Goal: Task Accomplishment & Management: Use online tool/utility

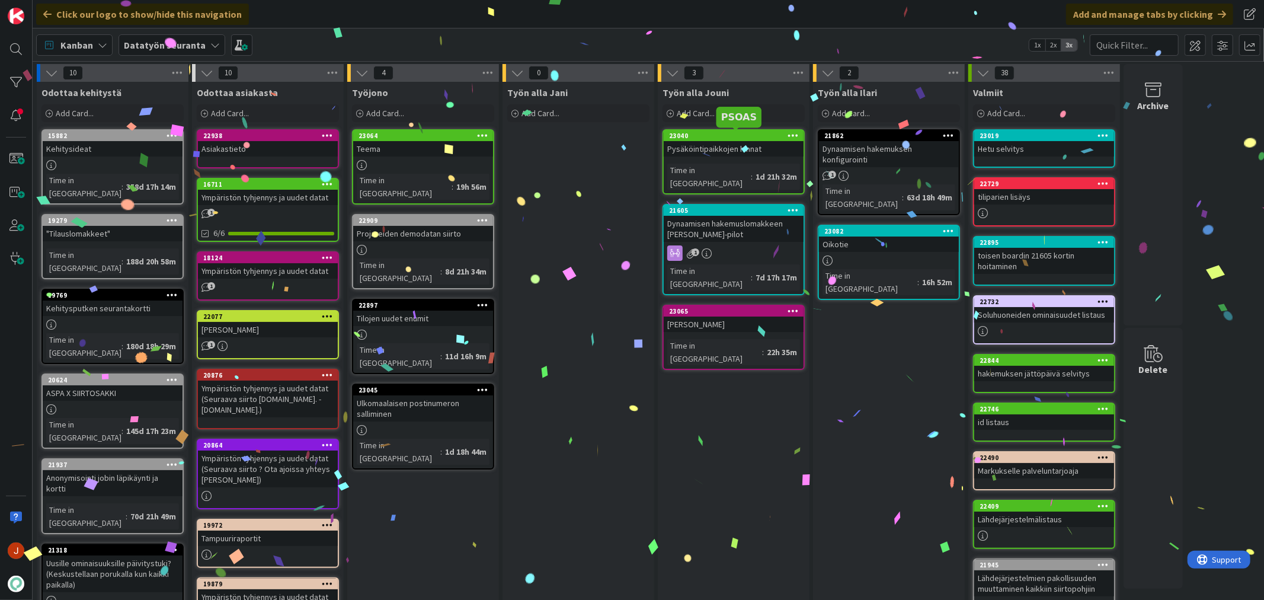
click at [726, 155] on div "Pysäköintipaikkojen hinnat" at bounding box center [734, 148] width 140 height 15
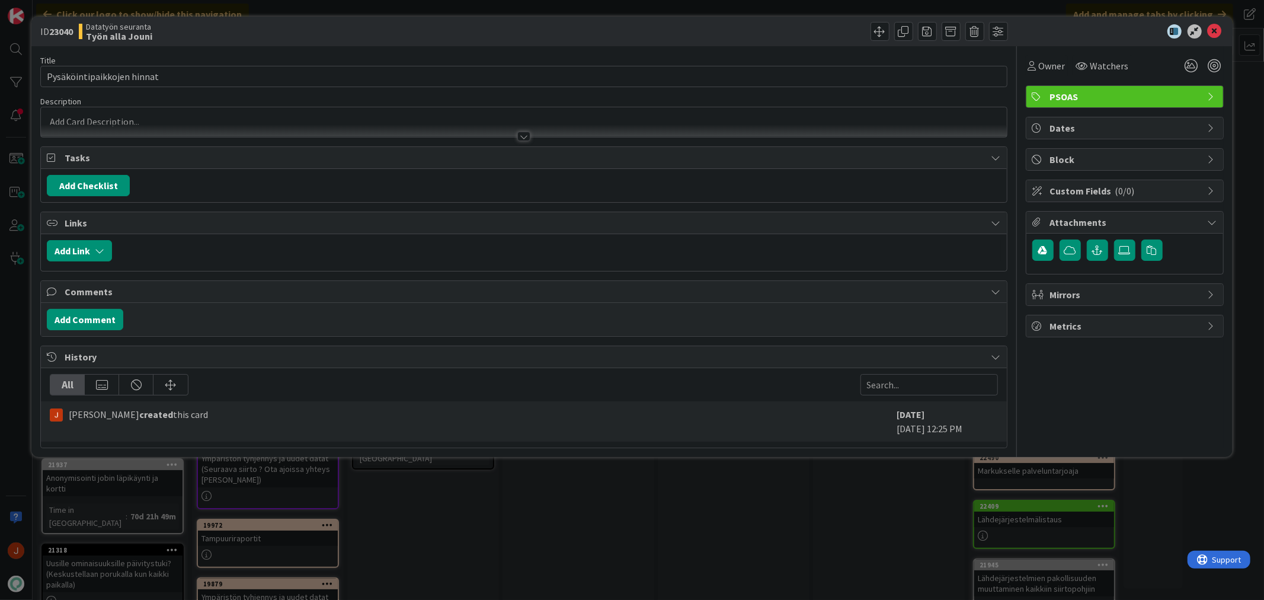
click at [120, 128] on div at bounding box center [523, 130] width 965 height 12
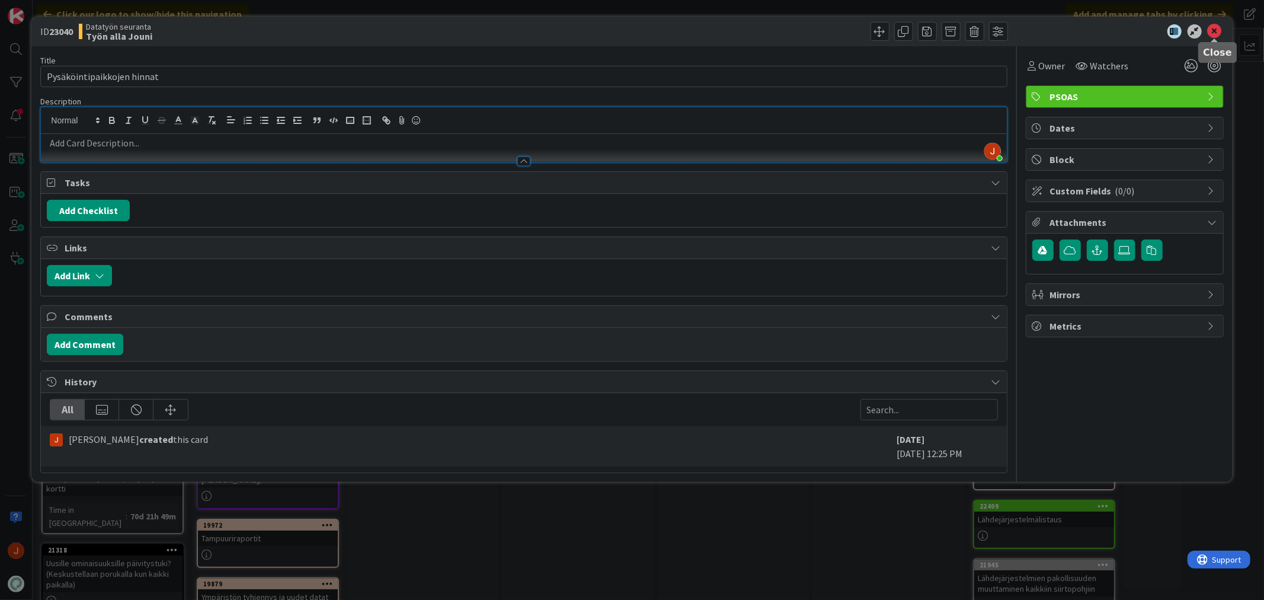
click at [1215, 31] on icon at bounding box center [1214, 31] width 14 height 14
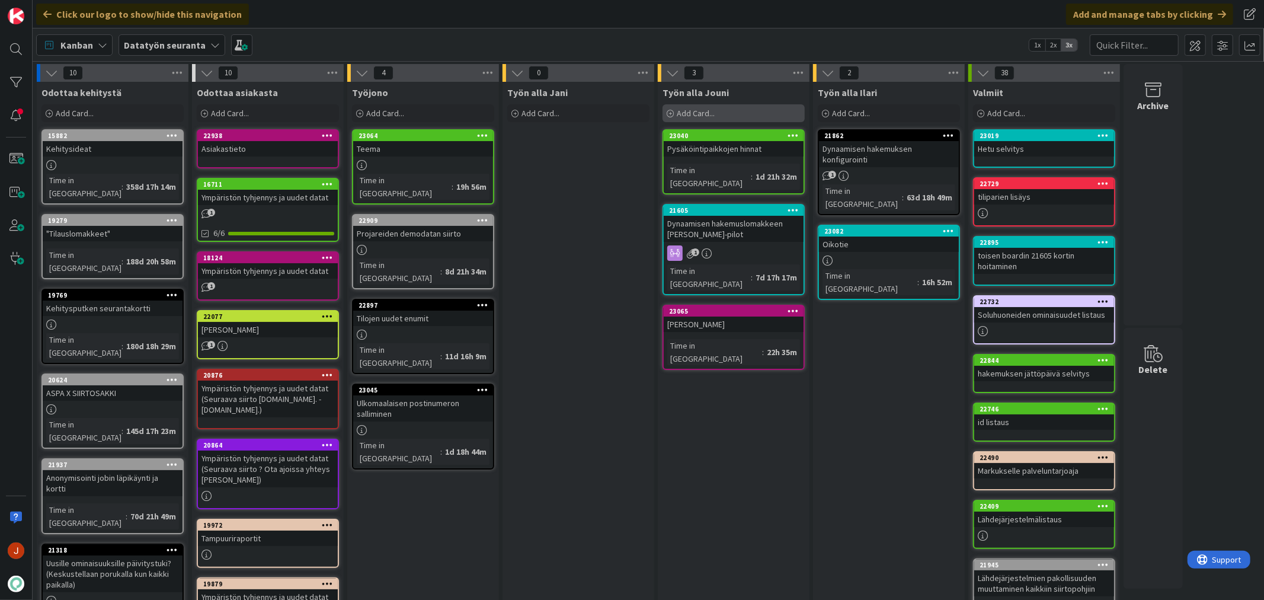
drag, startPoint x: 743, startPoint y: 114, endPoint x: 741, endPoint y: 120, distance: 6.2
click at [743, 114] on div "Add Card..." at bounding box center [733, 113] width 142 height 18
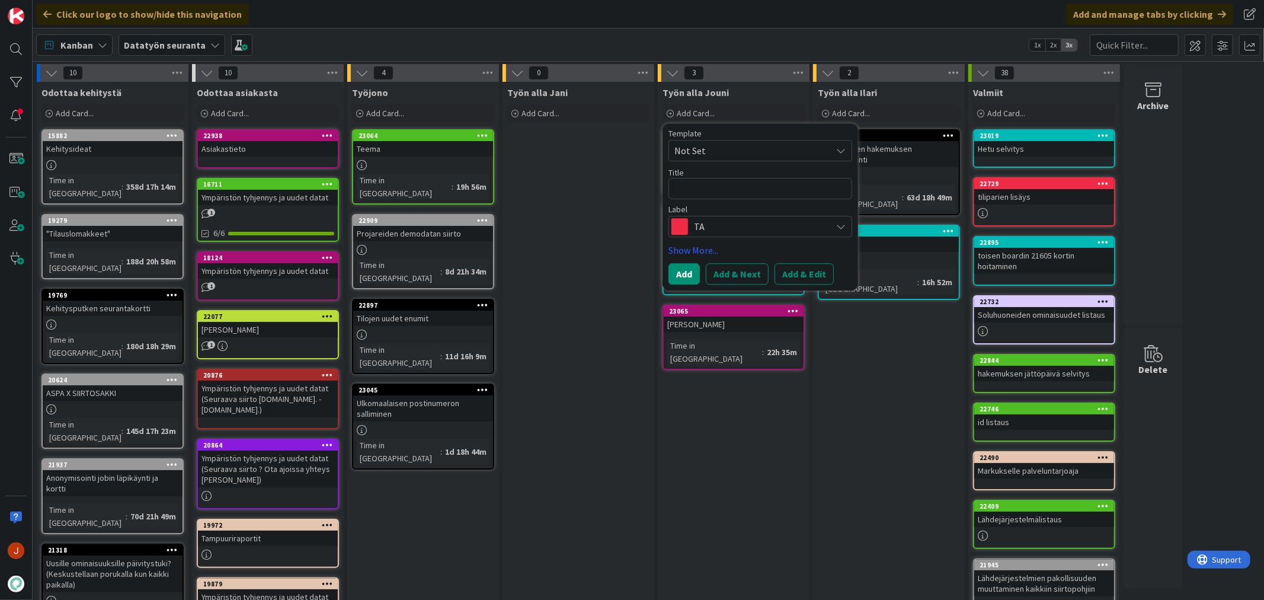
click at [726, 236] on div "TA" at bounding box center [760, 226] width 184 height 21
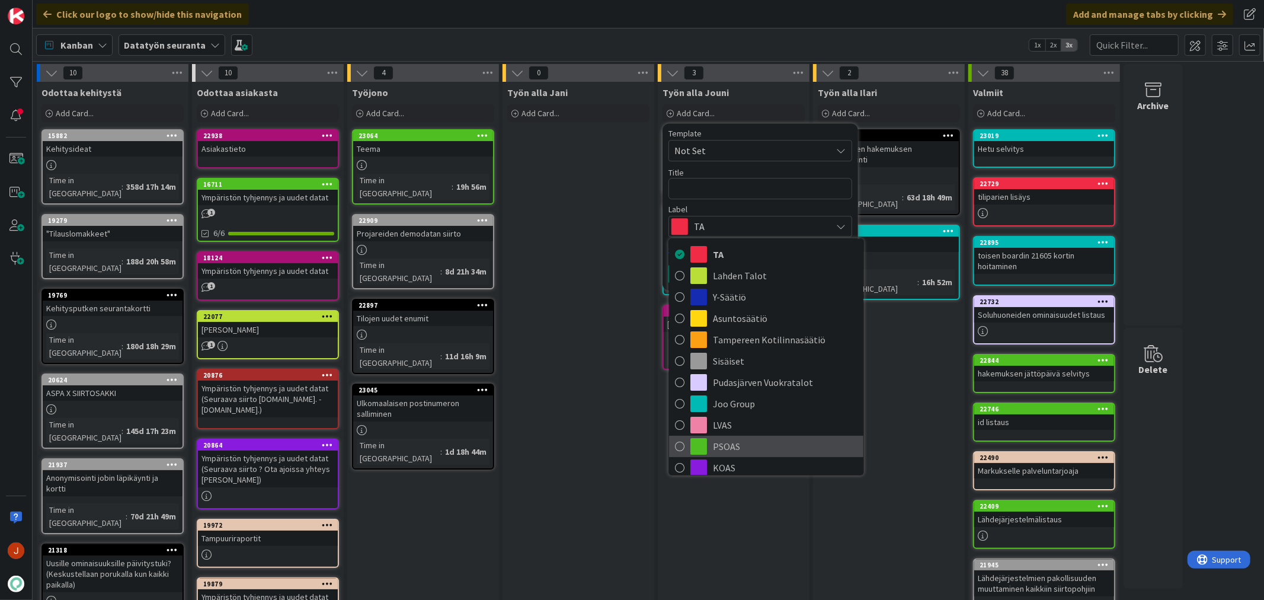
click at [743, 453] on span "PSOAS" at bounding box center [785, 446] width 145 height 18
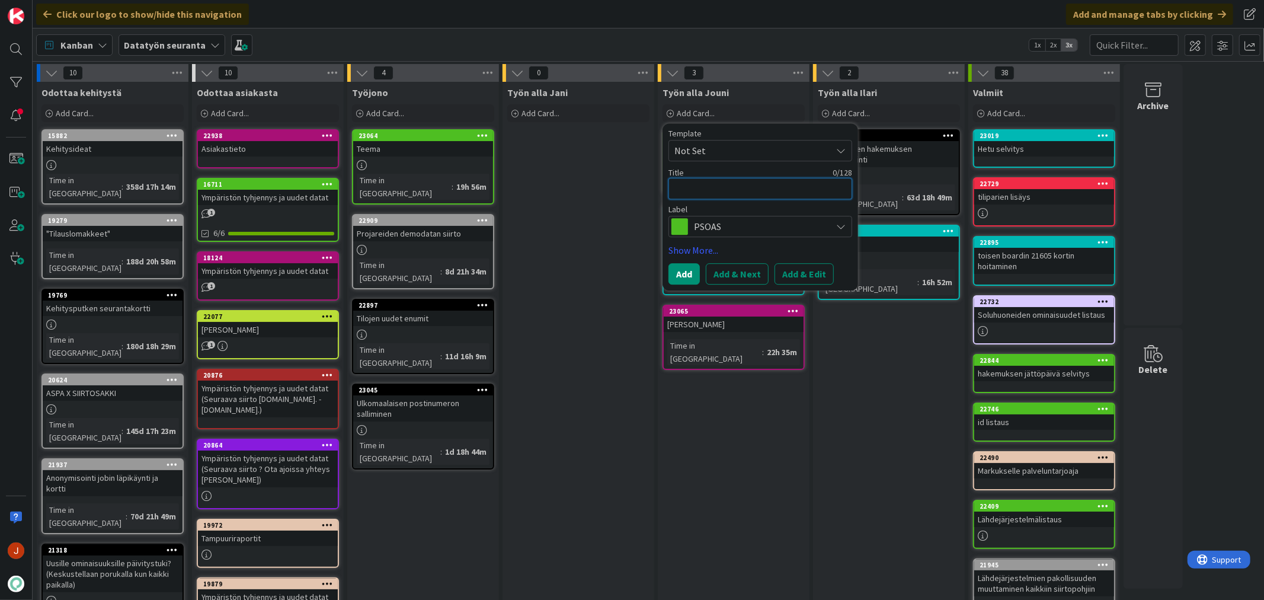
click at [710, 188] on textarea at bounding box center [760, 188] width 184 height 21
type textarea "x"
type textarea "T"
type textarea "x"
type textarea "Te"
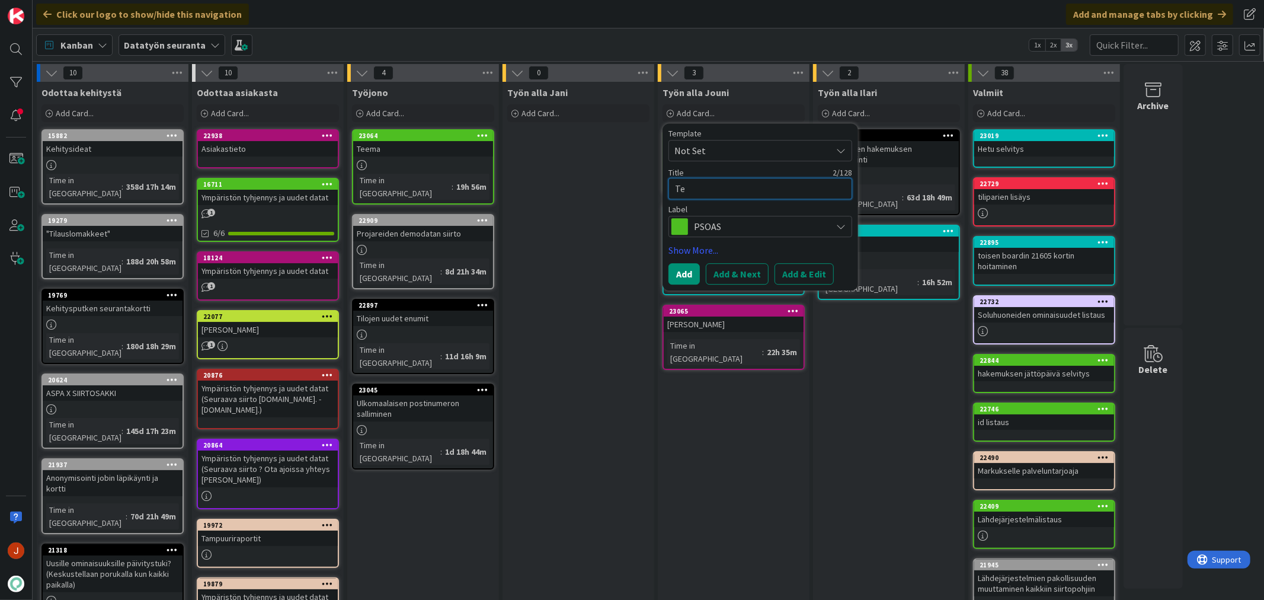
type textarea "x"
type textarea "Tek"
type textarea "x"
type textarea "Teks"
type textarea "x"
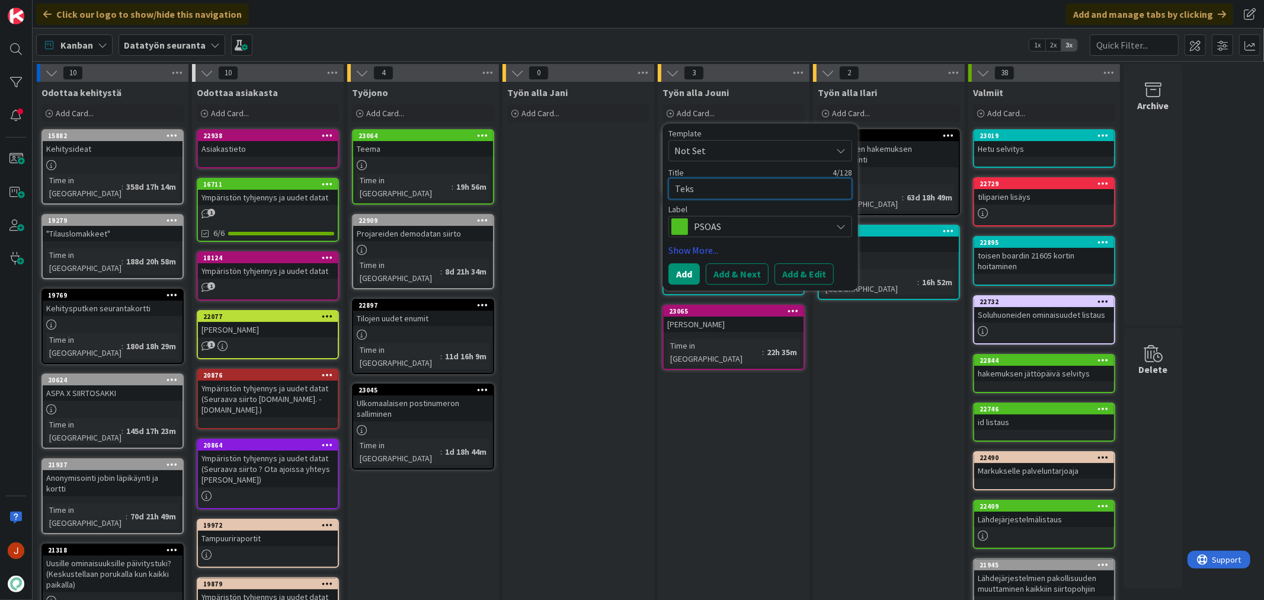
type textarea "Tekst"
type textarea "x"
type textarea "Tekstri"
type textarea "x"
type textarea "Tekstriv"
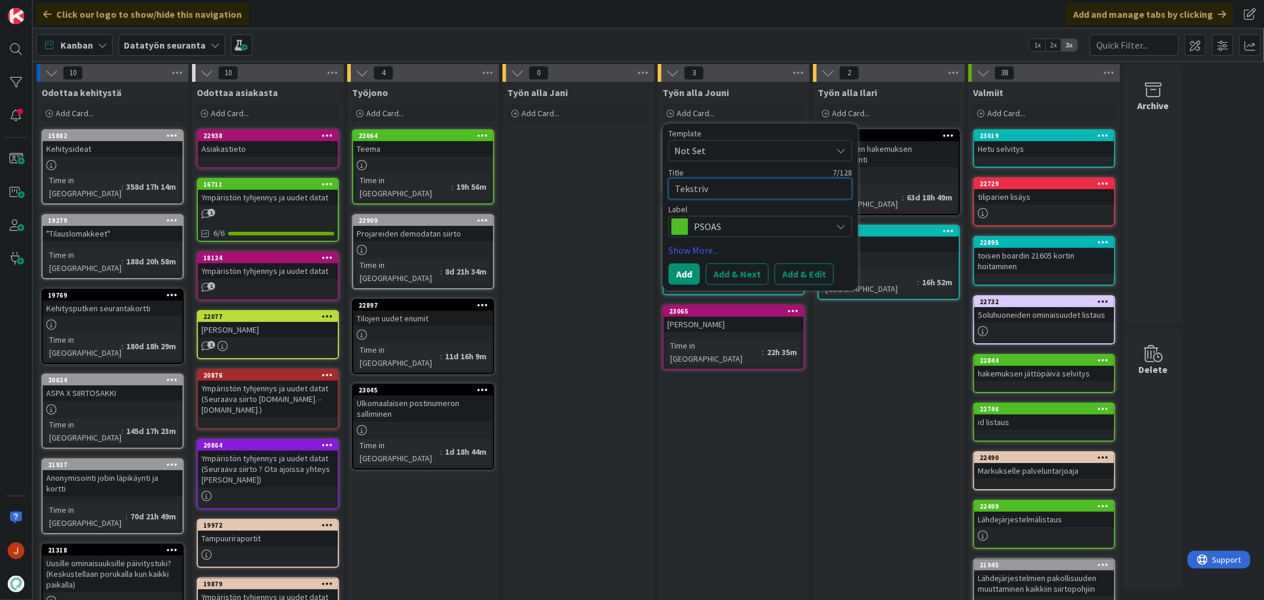
type textarea "x"
type textarea "Tekstrivi"
type textarea "x"
type textarea "Tekstriv"
type textarea "x"
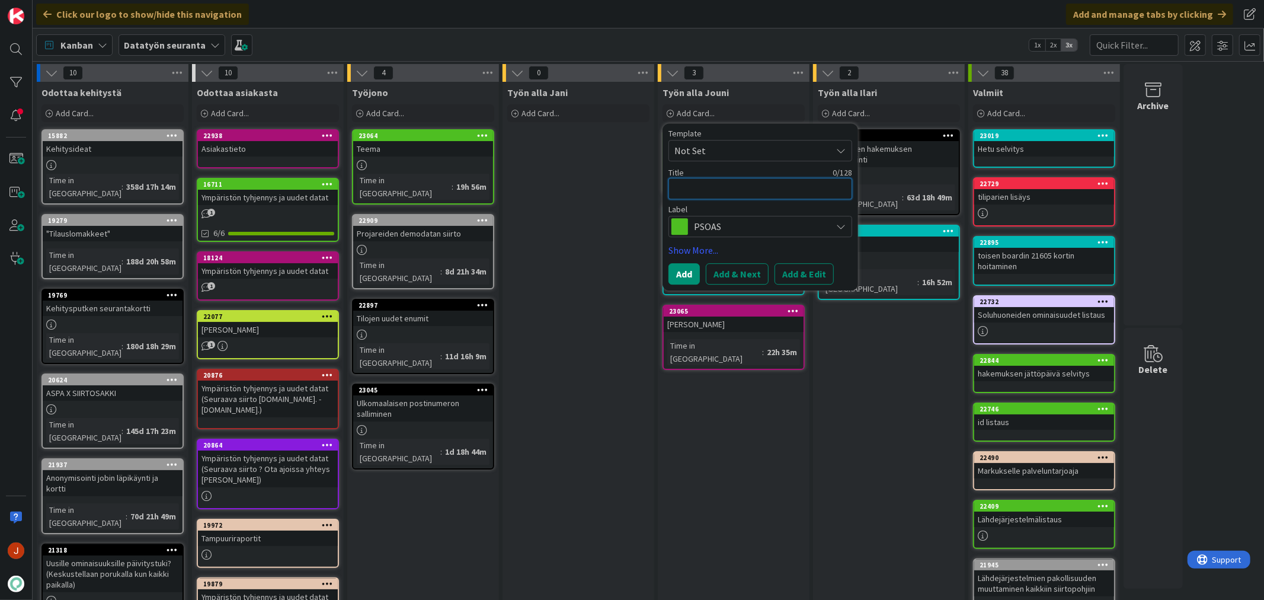
type textarea "T"
type textarea "x"
type textarea "Te"
type textarea "x"
type textarea "Tek"
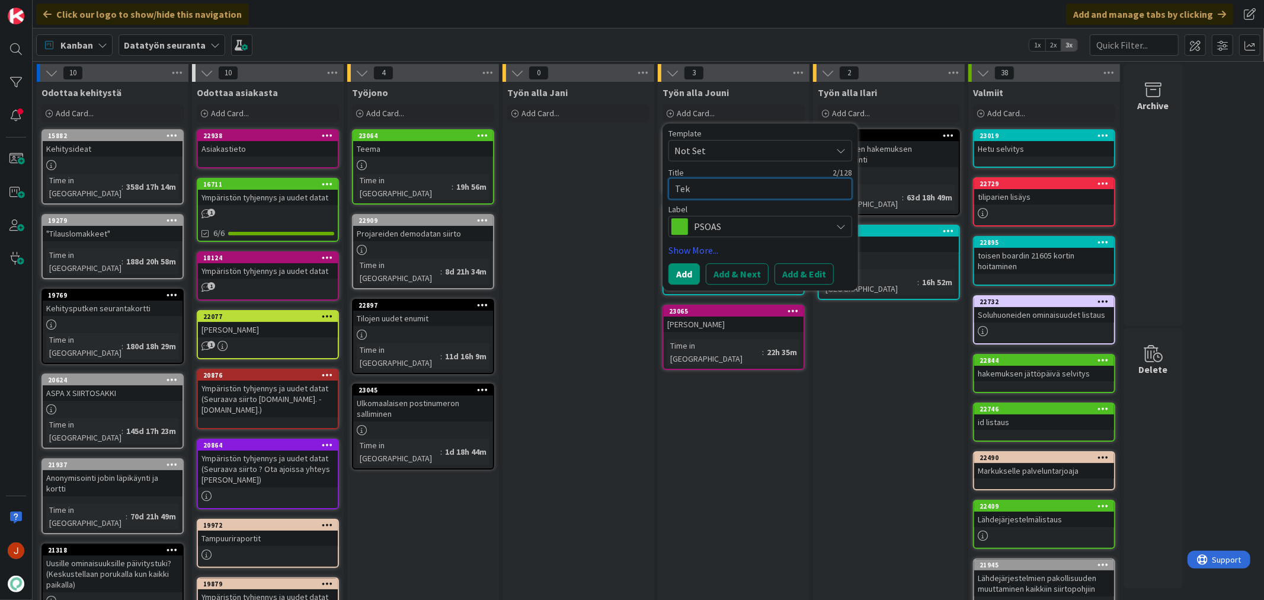
type textarea "x"
type textarea "Teks"
type textarea "x"
type textarea "Teksti"
type textarea "x"
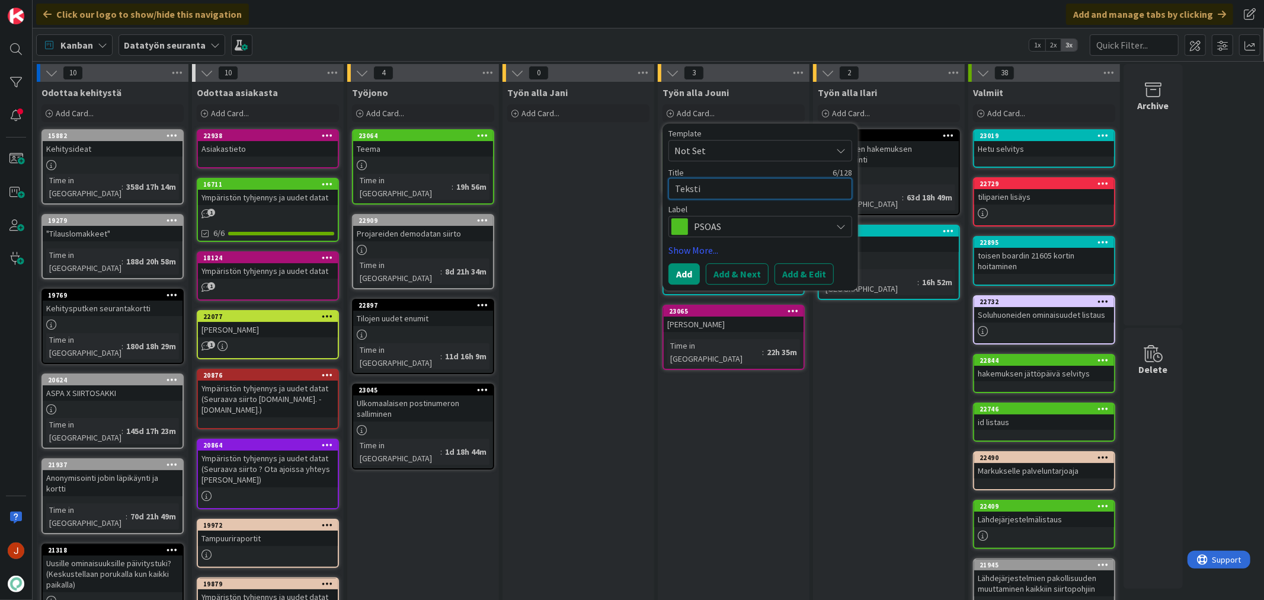
type textarea "Tekstiv"
type textarea "x"
type textarea "Tekstivi"
type textarea "x"
type textarea "Tekstivie"
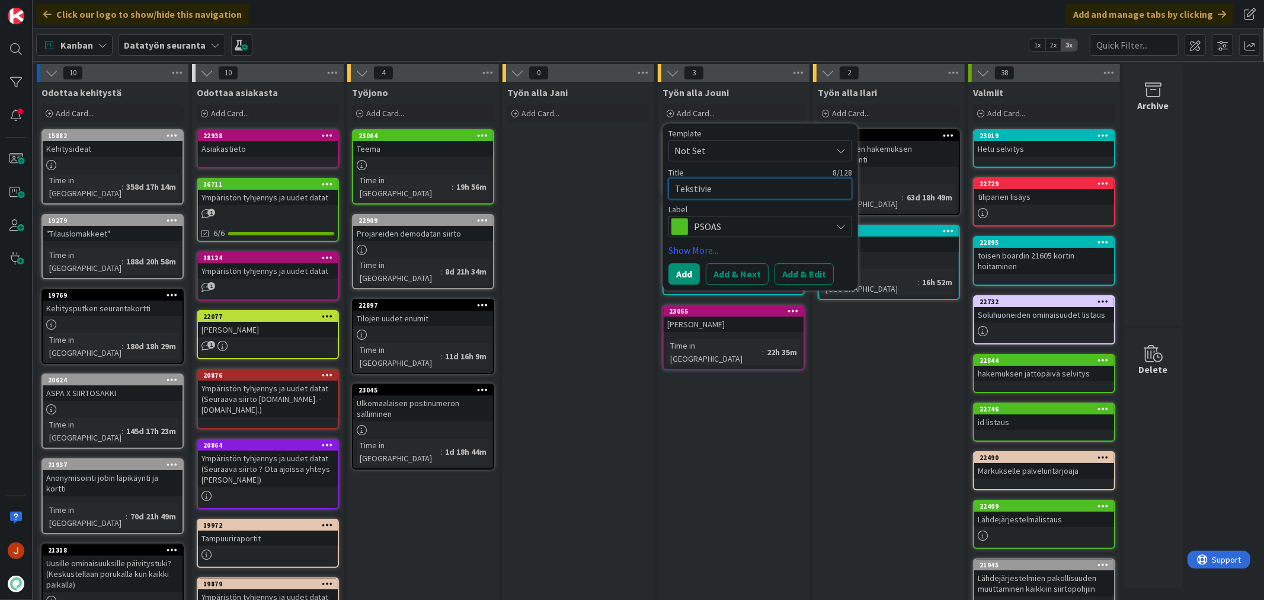
type textarea "x"
type textarea "Tekstivies"
type textarea "x"
type textarea "Tekstiviest"
type textarea "x"
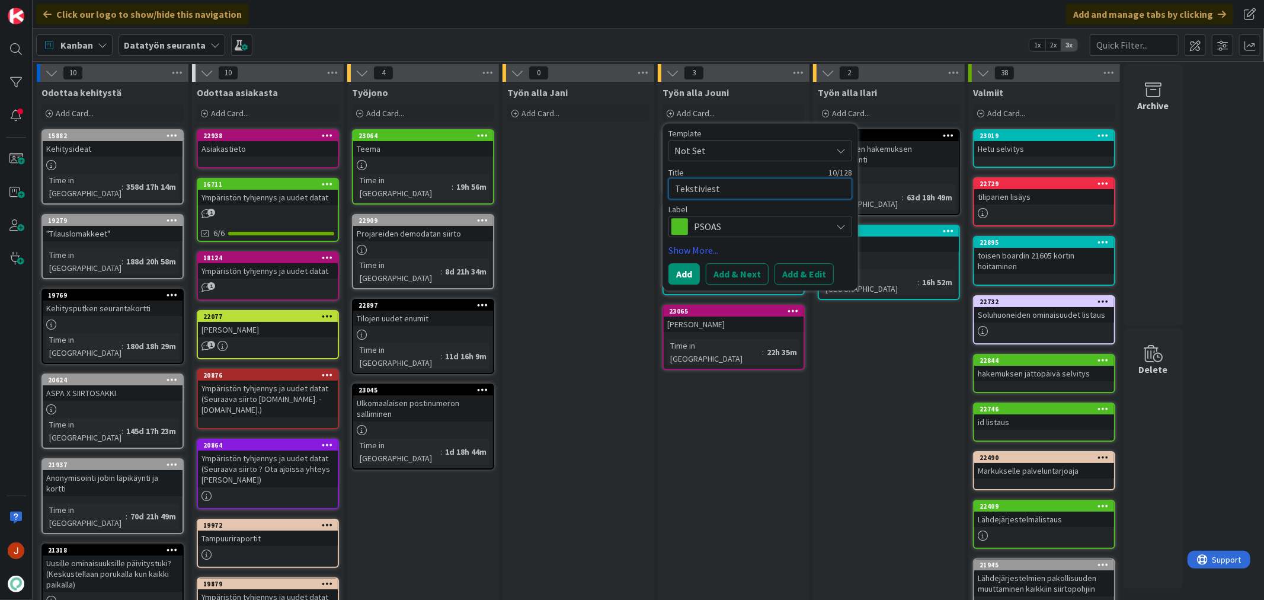
type textarea "Tekstiviesti"
type textarea "x"
type textarea "Tekstiviestie"
type textarea "x"
type textarea "Tekstiviestien"
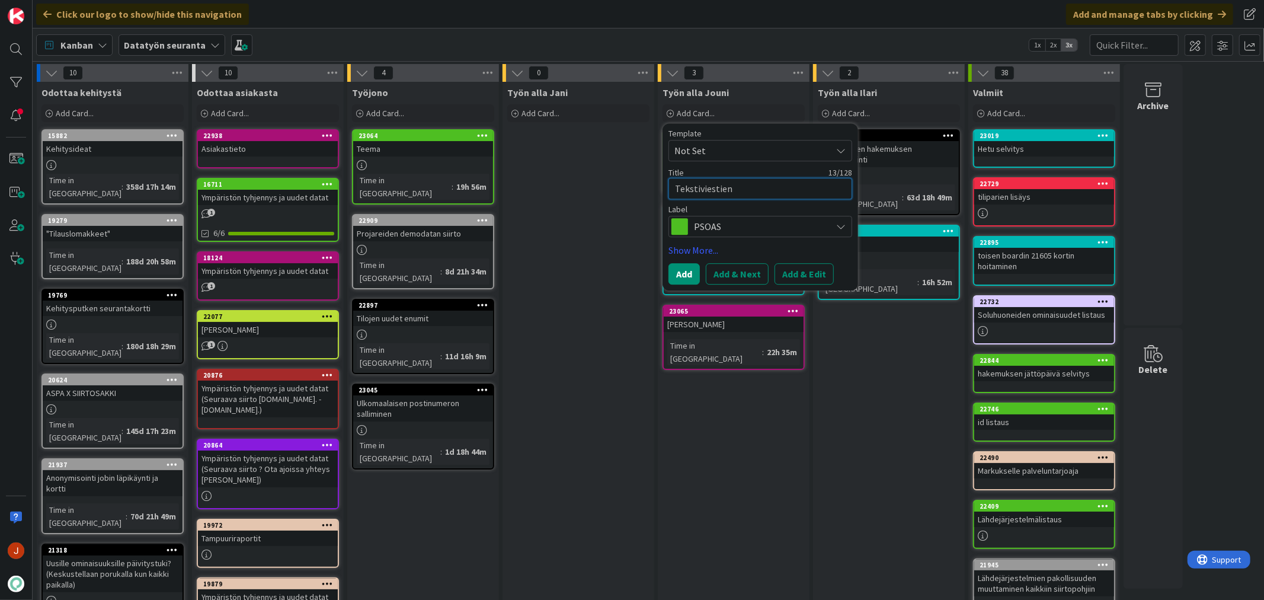
type textarea "x"
type textarea "Tekstiviestien"
type textarea "x"
type textarea "Tekstiviestien a"
type textarea "x"
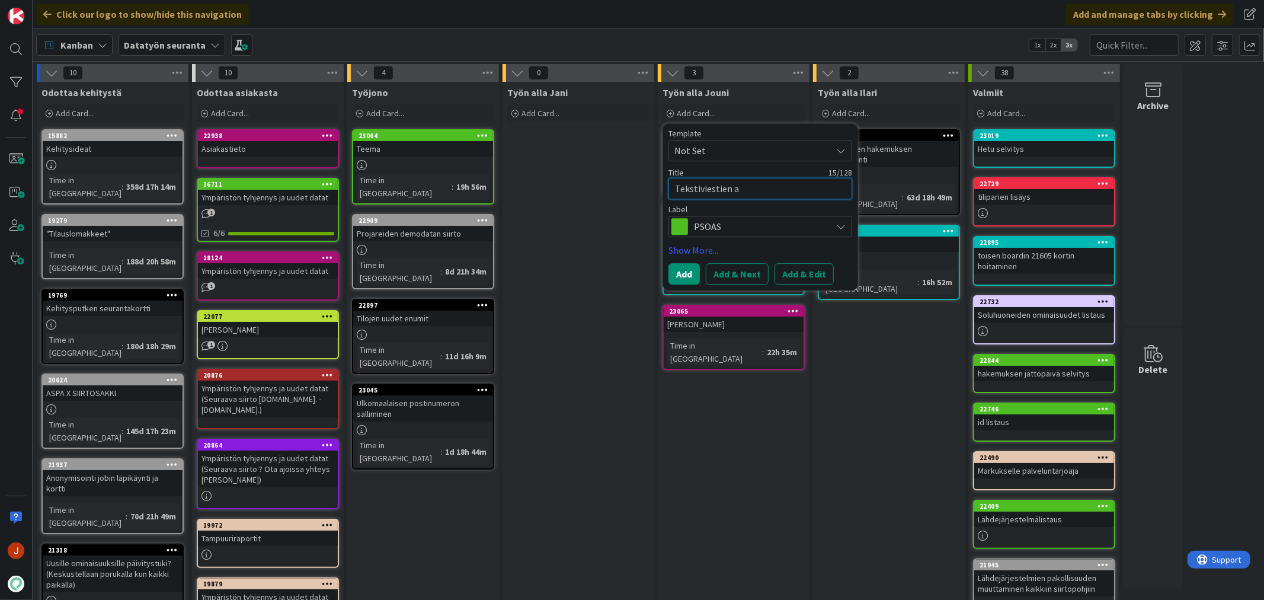
type textarea "Tekstiviestien ak"
type textarea "x"
type textarea "Tekstiviestien akt"
type textarea "x"
type textarea "Tekstiviestien akti"
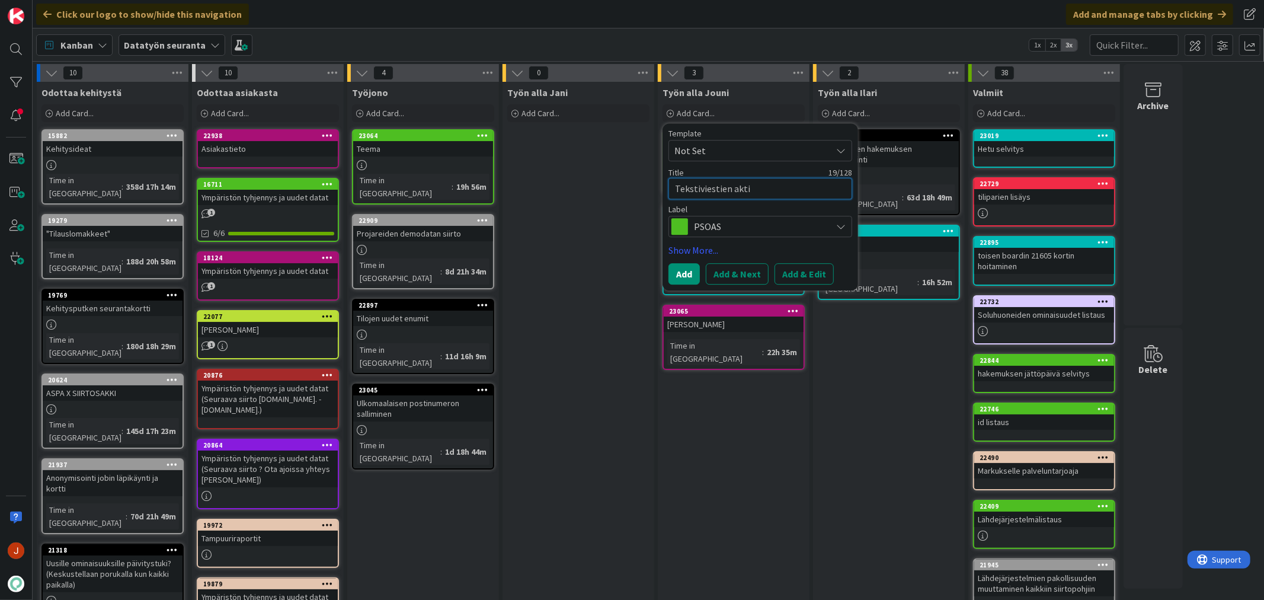
type textarea "x"
type textarea "Tekstiviestien aktiv"
type textarea "x"
type textarea "Tekstiviestien aktivo"
type textarea "x"
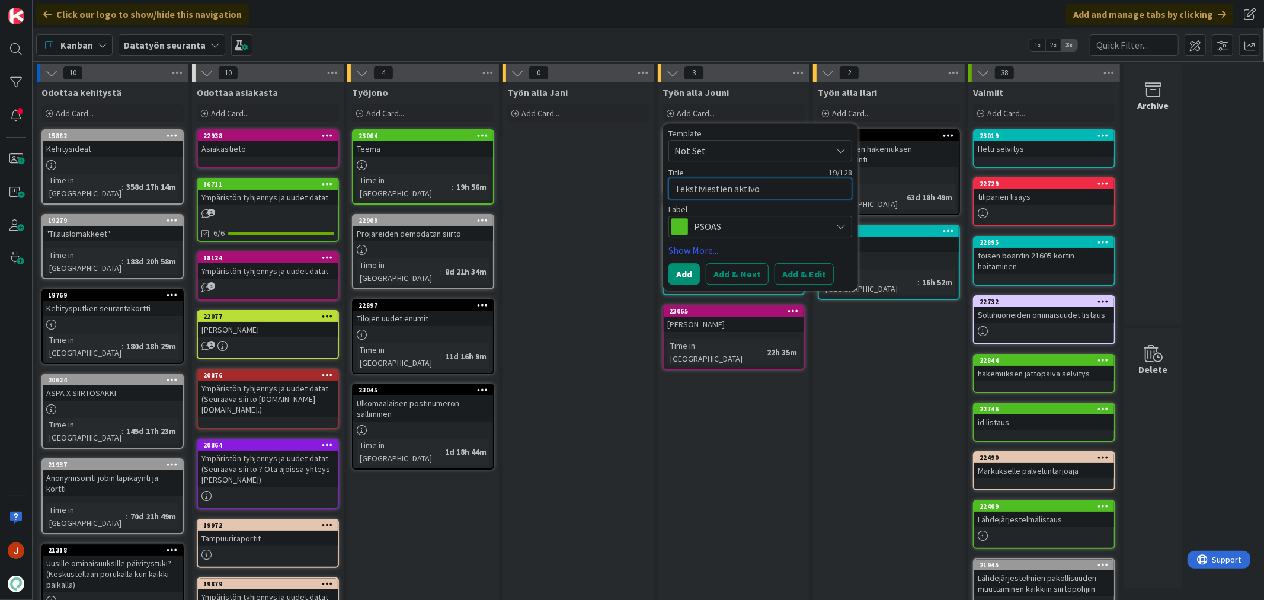
type textarea "Tekstiviestien aktivoi"
type textarea "x"
type textarea "Tekstiviestien aktivoin"
type textarea "x"
type textarea "Tekstiviestien aktivoint"
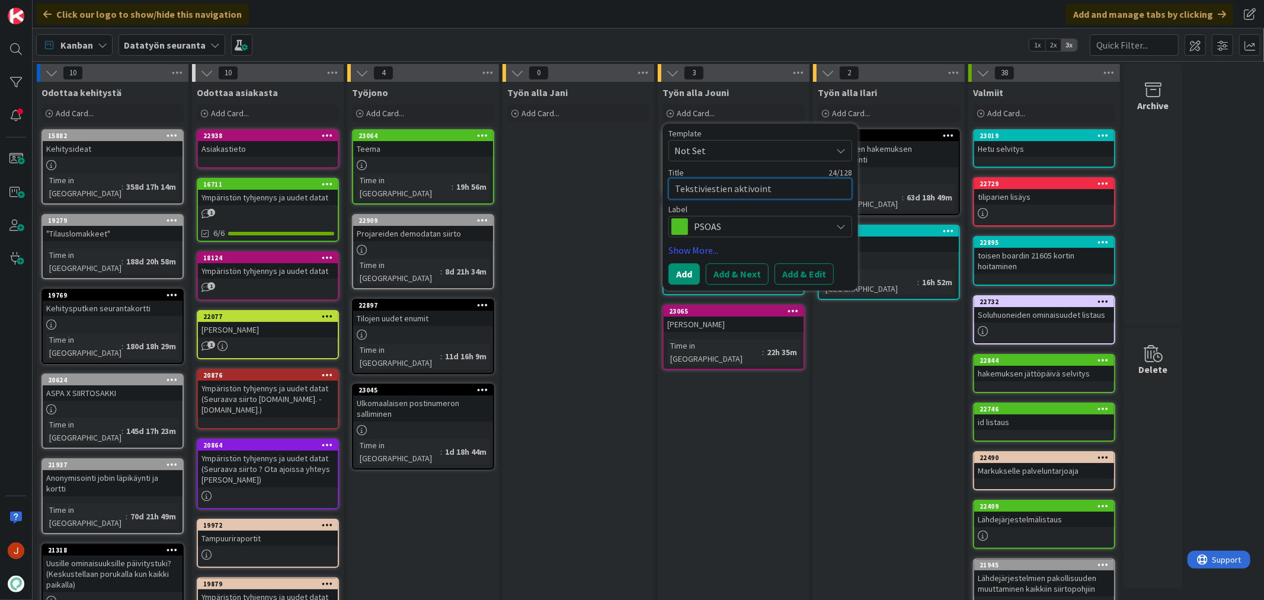
type textarea "x"
type textarea "Tekstiviestien aktivointi"
click at [792, 268] on button "Add & Edit" at bounding box center [803, 273] width 59 height 21
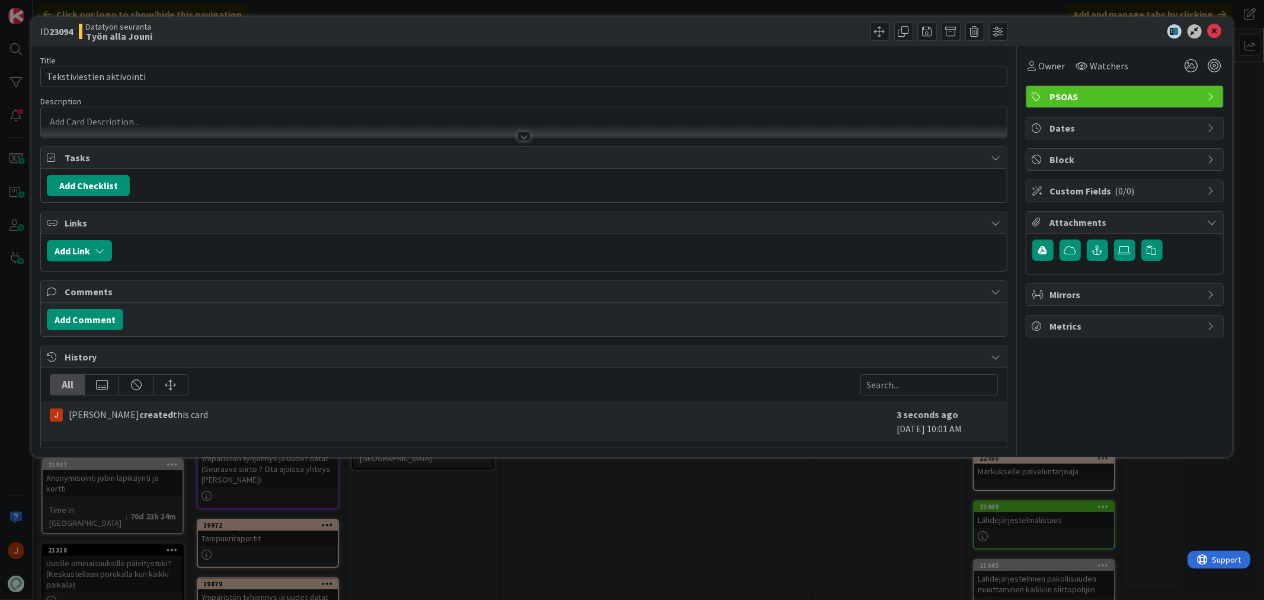
click at [172, 122] on p at bounding box center [523, 122] width 953 height 14
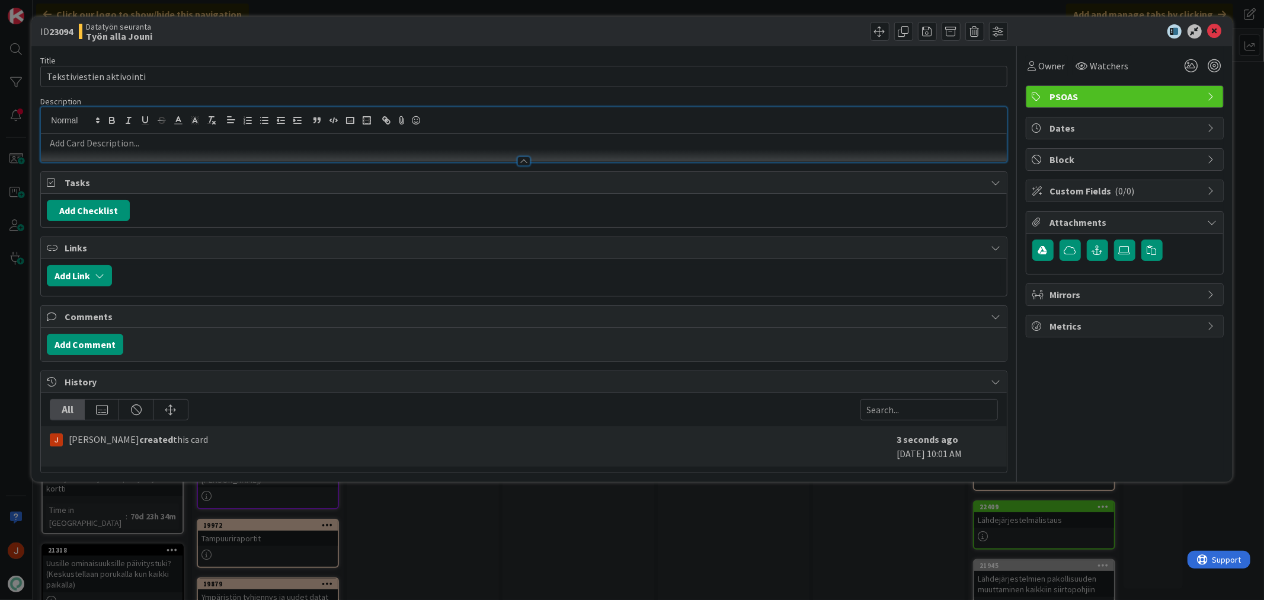
click at [156, 143] on p at bounding box center [523, 143] width 953 height 14
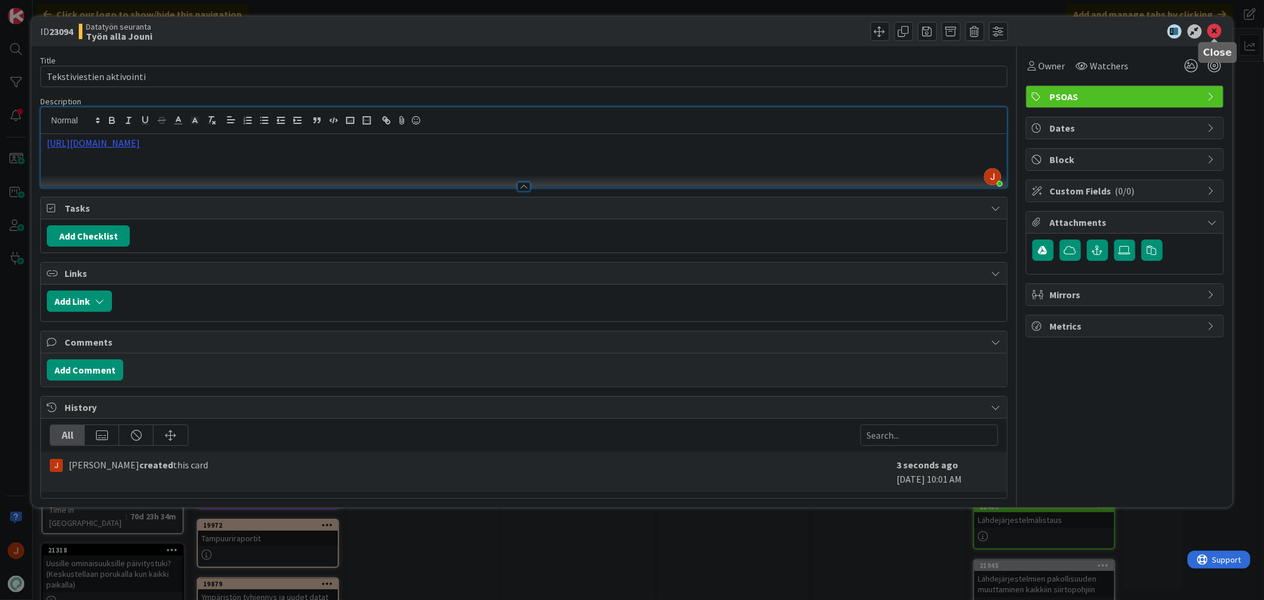
click at [1211, 25] on icon at bounding box center [1214, 31] width 14 height 14
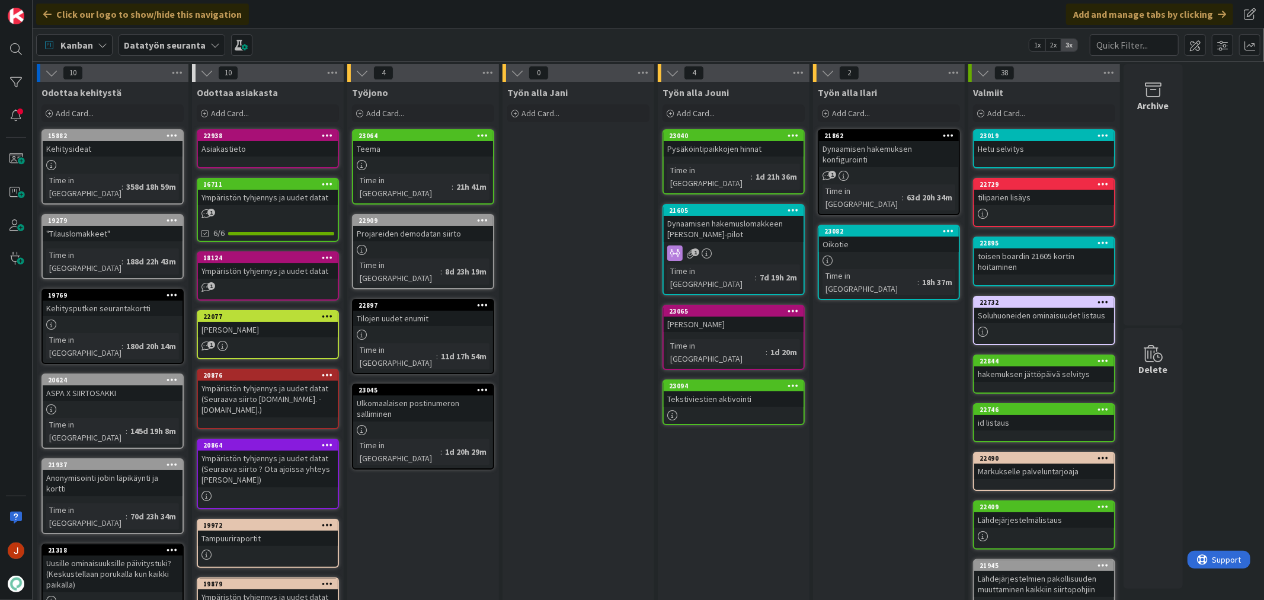
drag, startPoint x: 672, startPoint y: 464, endPoint x: 620, endPoint y: 403, distance: 79.8
click at [674, 463] on div "Työn alla Jouni Add Card... Template Not Set Title 0 / 128 Label TA TA Lahden T…" at bounding box center [734, 551] width 152 height 938
click at [502, 197] on div "0 Työn alla Jani Add Card..." at bounding box center [578, 545] width 155 height 962
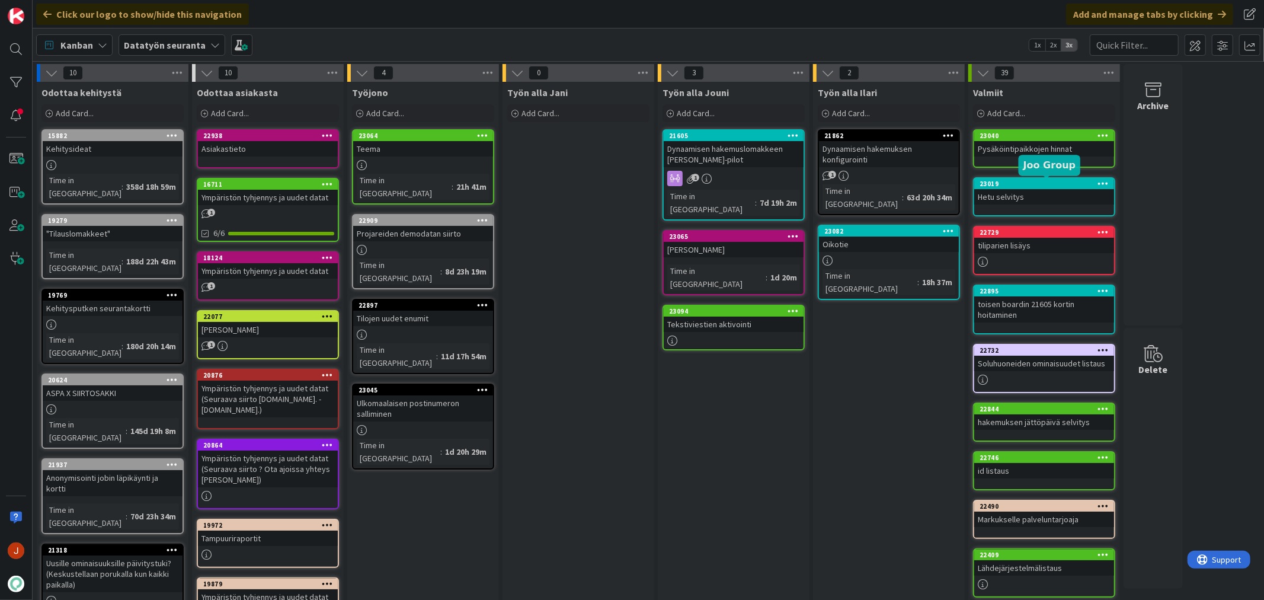
click at [858, 410] on div "Työn alla Ilari Add Card... 21862 Dynaamisen hakemuksen konfigurointi 1 Time in…" at bounding box center [889, 551] width 152 height 938
click at [639, 358] on div "Työn alla Jani Add Card..." at bounding box center [578, 551] width 152 height 938
click at [819, 464] on div "Työn alla Ilari Add Card... 21862 Dynaamisen hakemuksen konfigurointi 1 Time in…" at bounding box center [889, 551] width 152 height 938
click at [714, 460] on div "Työn alla Jouni Add Card... Template Not Set Title 0 / 128 Label TA TA Lahden T…" at bounding box center [734, 551] width 152 height 938
click at [716, 417] on div "Työn alla Jouni Add Card... Template Not Set Title 0 / 128 Label TA TA Lahden T…" at bounding box center [734, 551] width 152 height 938
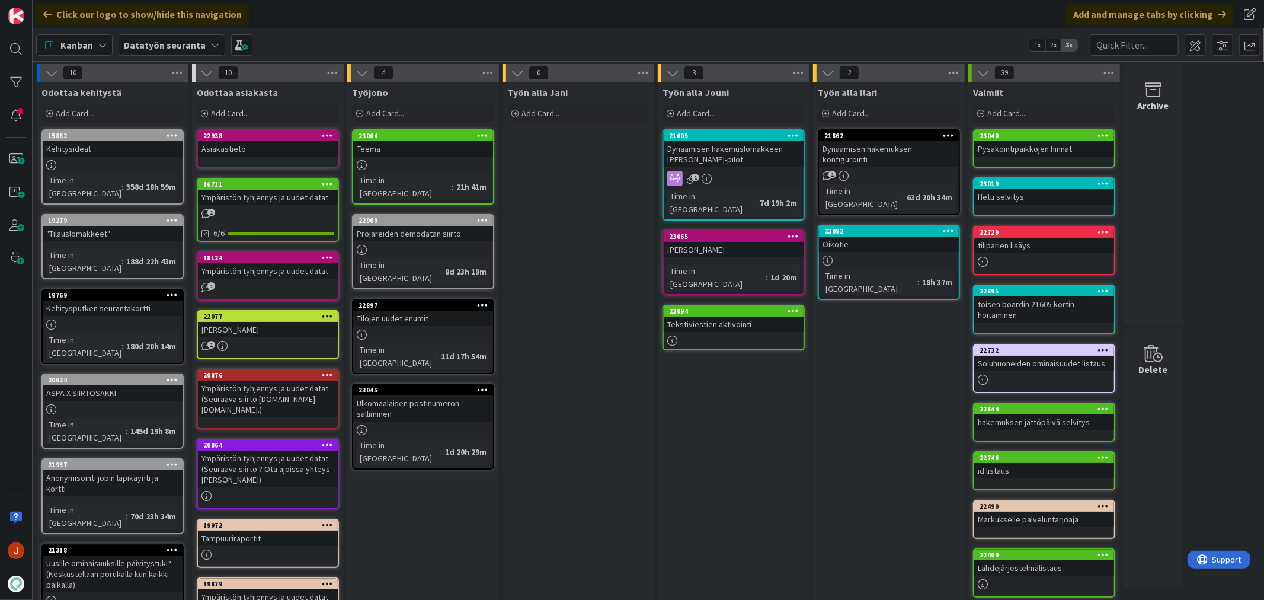
click at [794, 456] on div "Työn alla Jouni Add Card... Template Not Set Title 0 / 128 Label TA TA Lahden T…" at bounding box center [734, 551] width 152 height 938
